Goal: Task Accomplishment & Management: Manage account settings

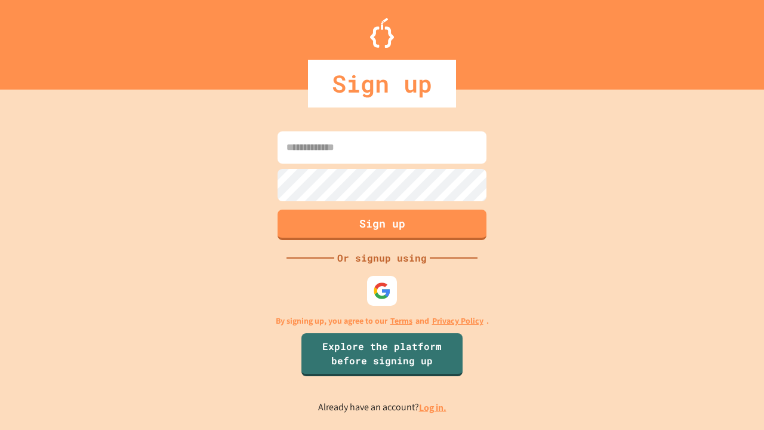
click at [433, 407] on link "Log in." at bounding box center [432, 407] width 27 height 13
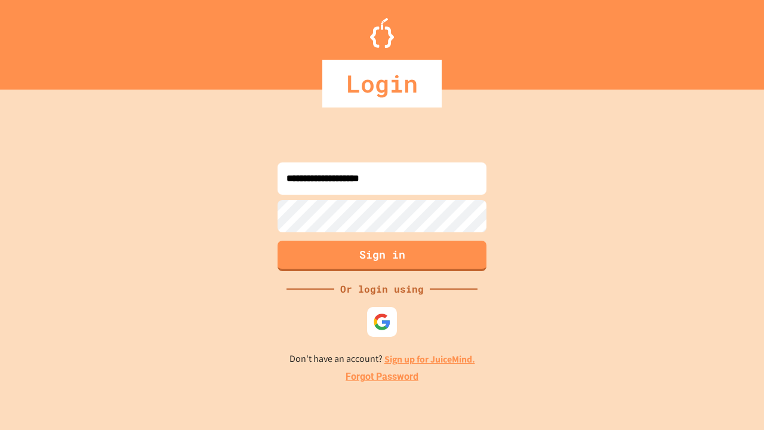
type input "**********"
